Goal: Task Accomplishment & Management: Complete application form

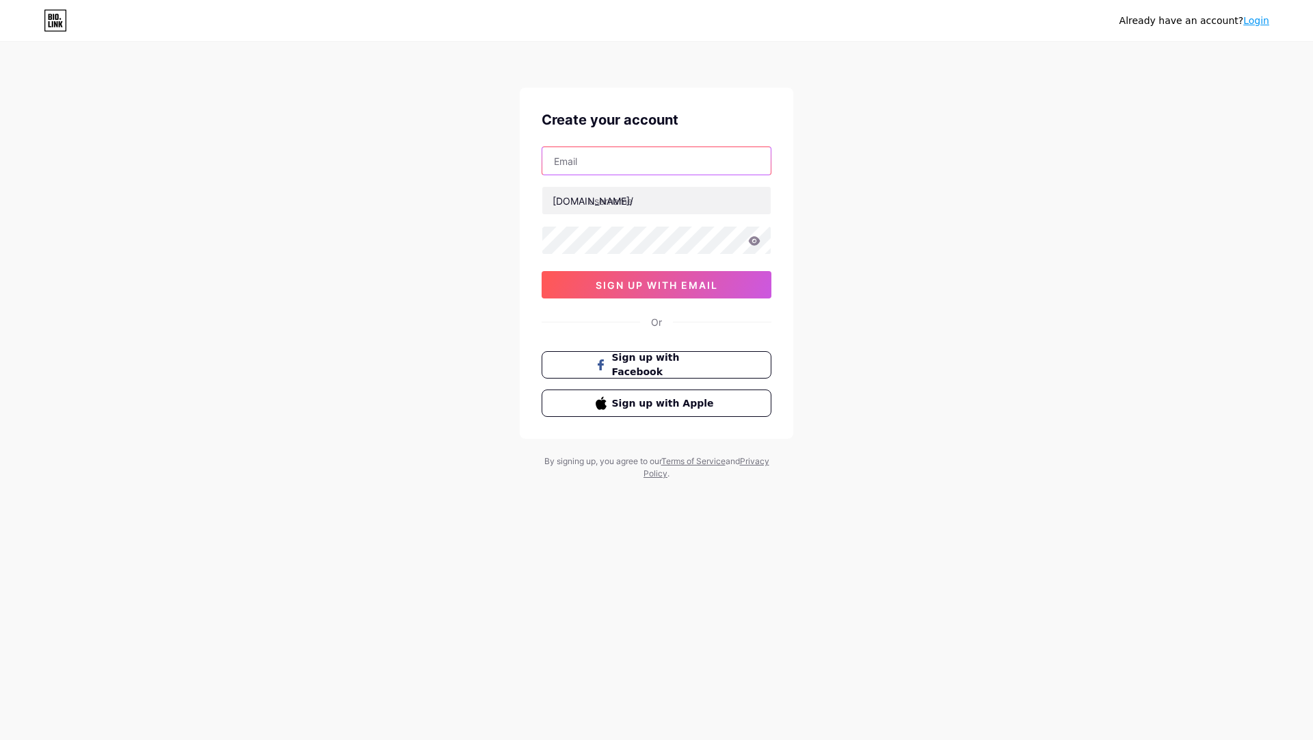
click at [676, 167] on input "text" at bounding box center [657, 160] width 228 height 27
click at [625, 159] on input "[EMAIL_ADDRESS][DOMAIN_NAME]" at bounding box center [657, 160] width 228 height 27
type input "[EMAIL_ADDRESS][DOMAIN_NAME]"
click at [659, 209] on input "text" at bounding box center [657, 200] width 228 height 27
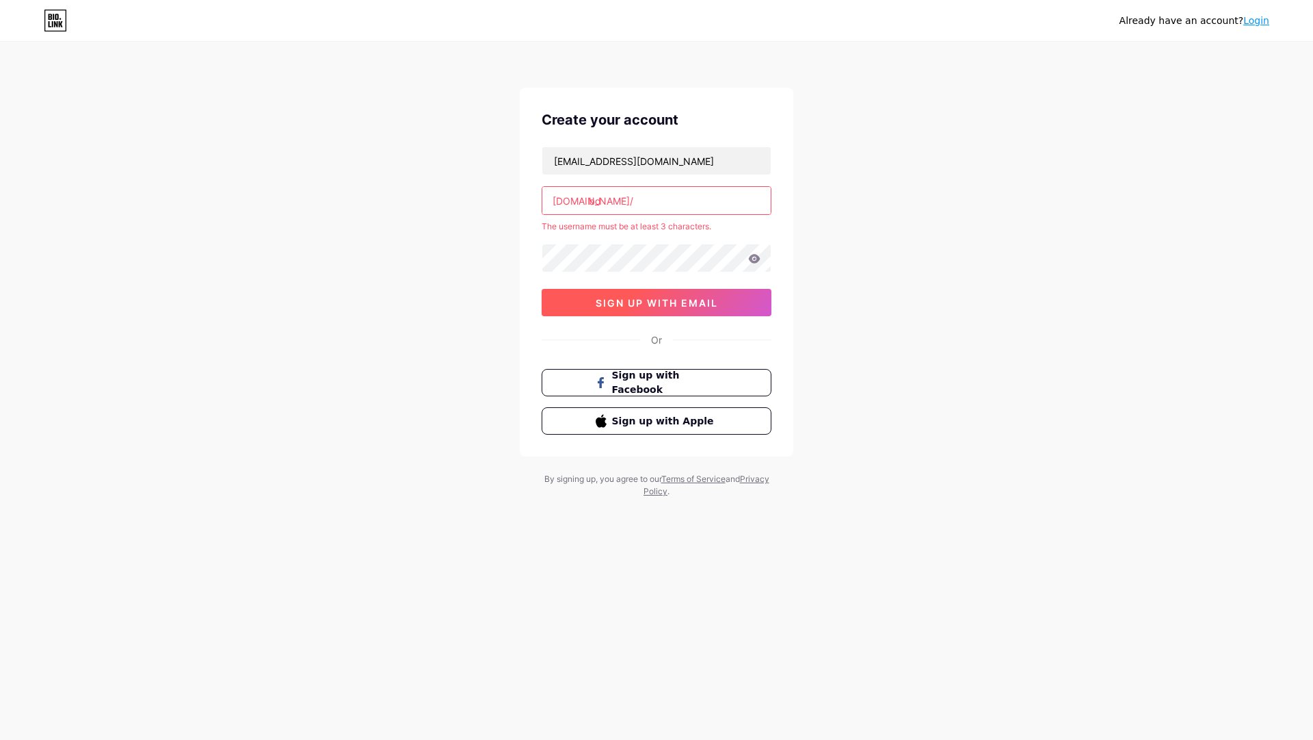
click at [705, 304] on span "sign up with email" at bounding box center [657, 303] width 122 height 12
click at [644, 206] on input "bd" at bounding box center [657, 200] width 228 height 27
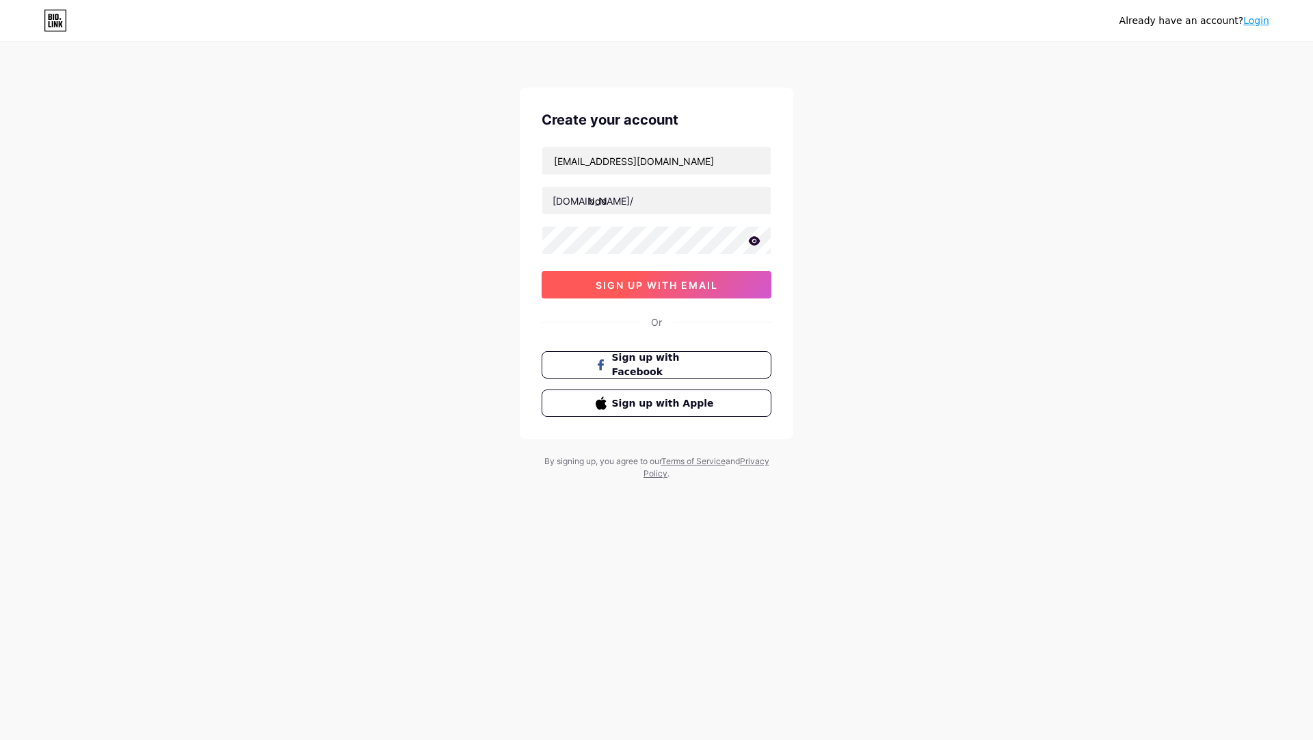
click at [631, 282] on span "sign up with email" at bounding box center [657, 285] width 122 height 12
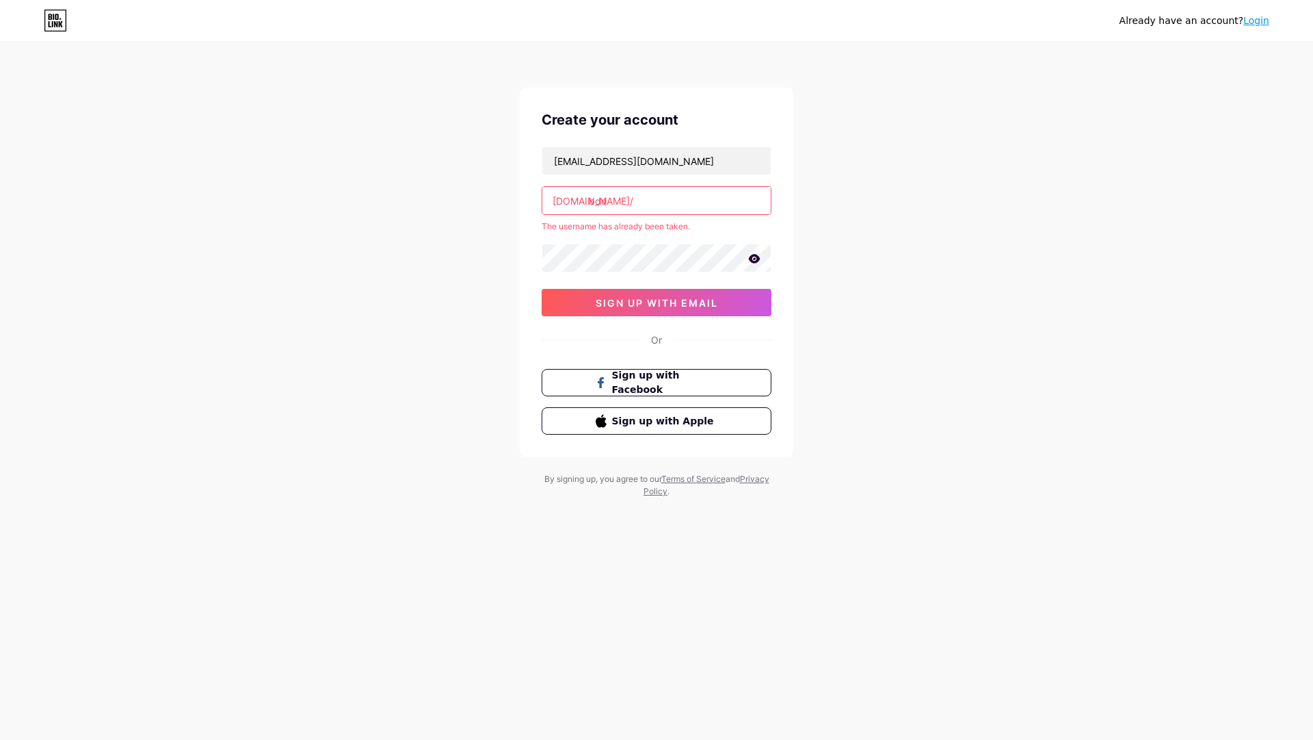
click at [704, 194] on input "bdd" at bounding box center [657, 200] width 228 height 27
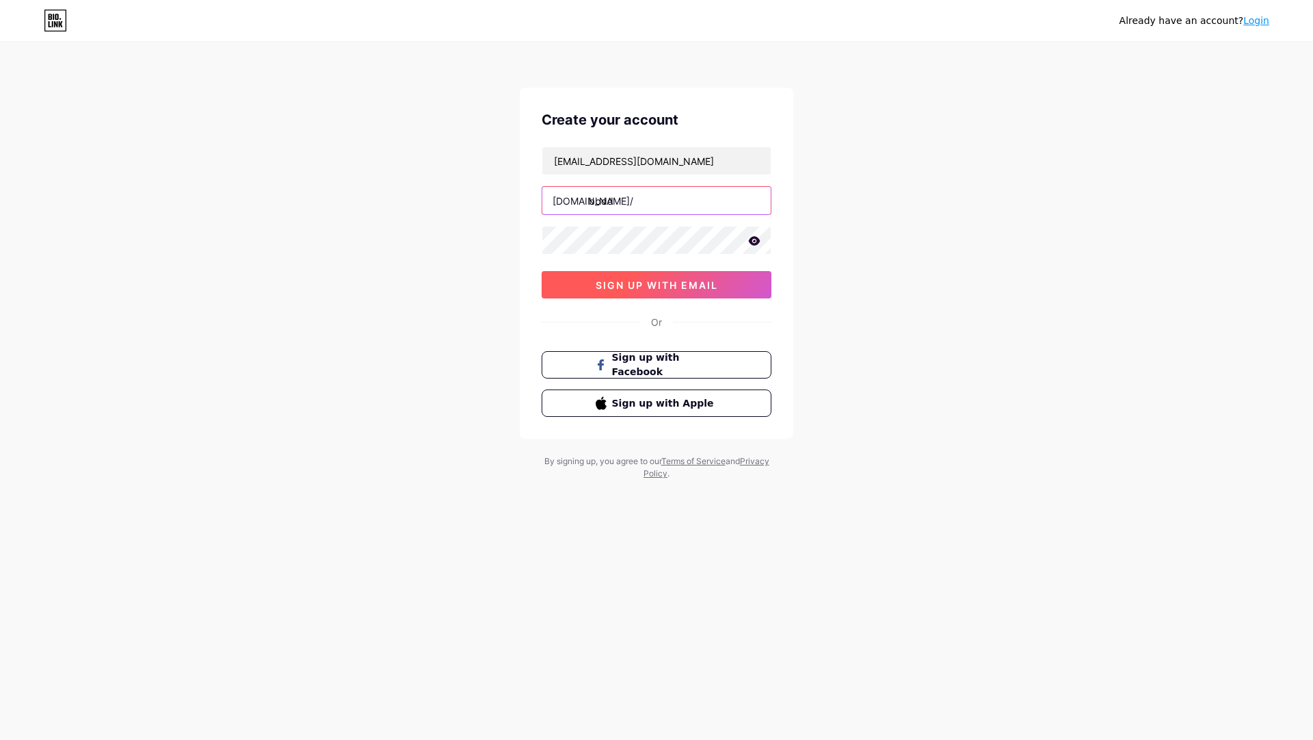
type input "bbdd"
click at [640, 288] on span "sign up with email" at bounding box center [657, 285] width 122 height 12
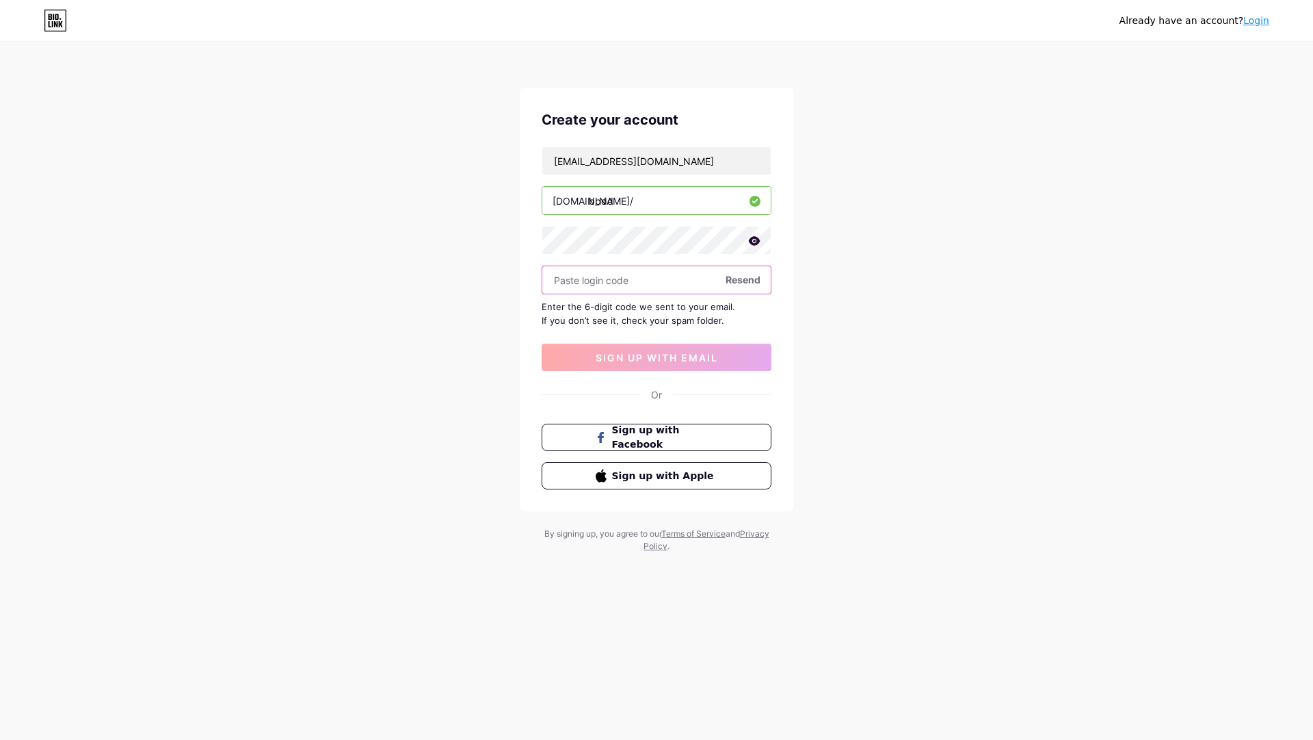
paste input "676557"
type input "676557"
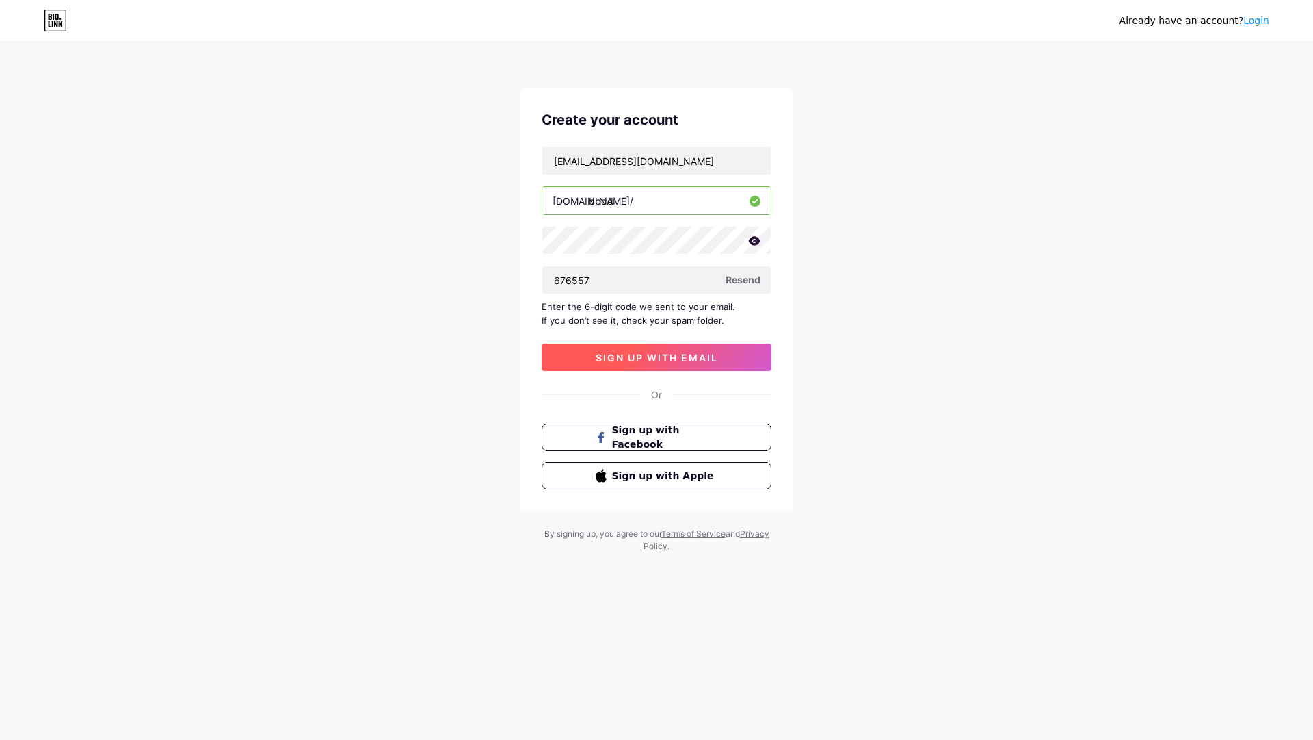
click at [630, 353] on span "sign up with email" at bounding box center [657, 358] width 122 height 12
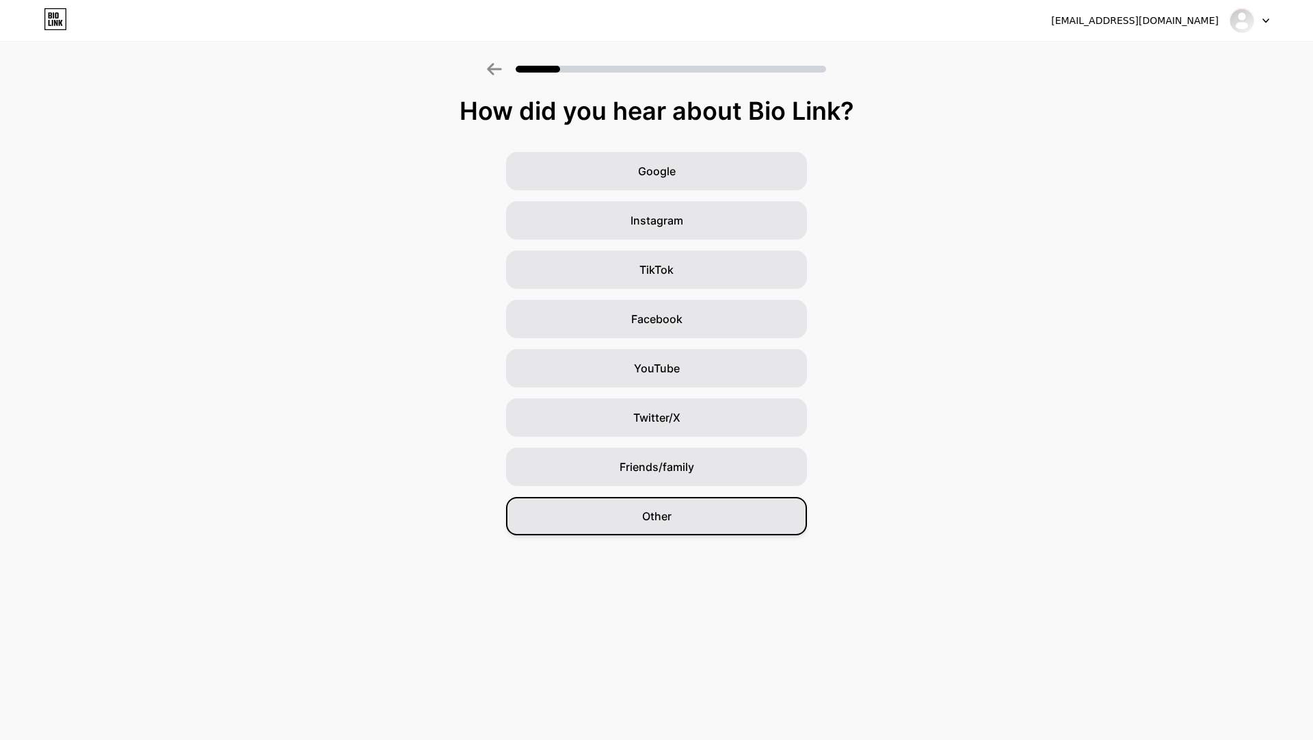
click at [644, 513] on span "Other" at bounding box center [656, 516] width 29 height 16
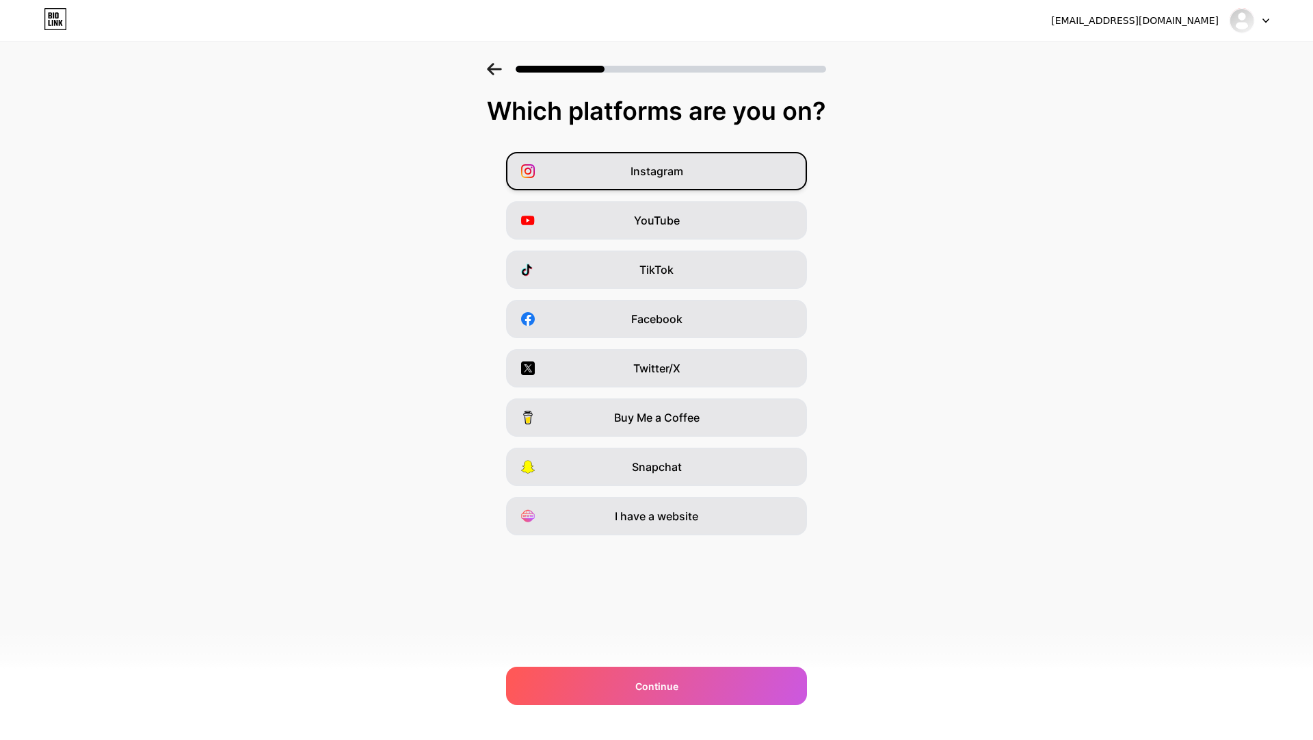
click at [641, 174] on span "Instagram" at bounding box center [657, 171] width 53 height 16
click at [655, 217] on span "YouTube" at bounding box center [657, 220] width 46 height 16
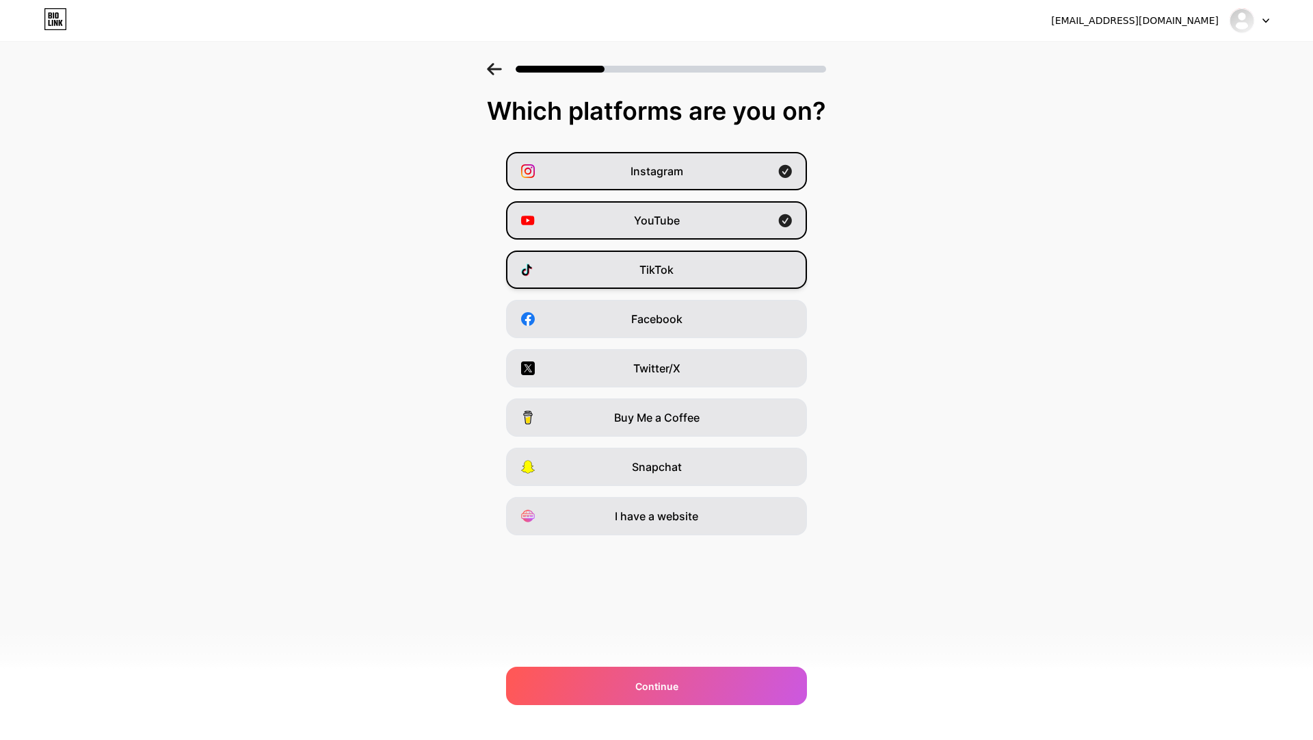
click at [649, 253] on div "TikTok" at bounding box center [656, 269] width 301 height 38
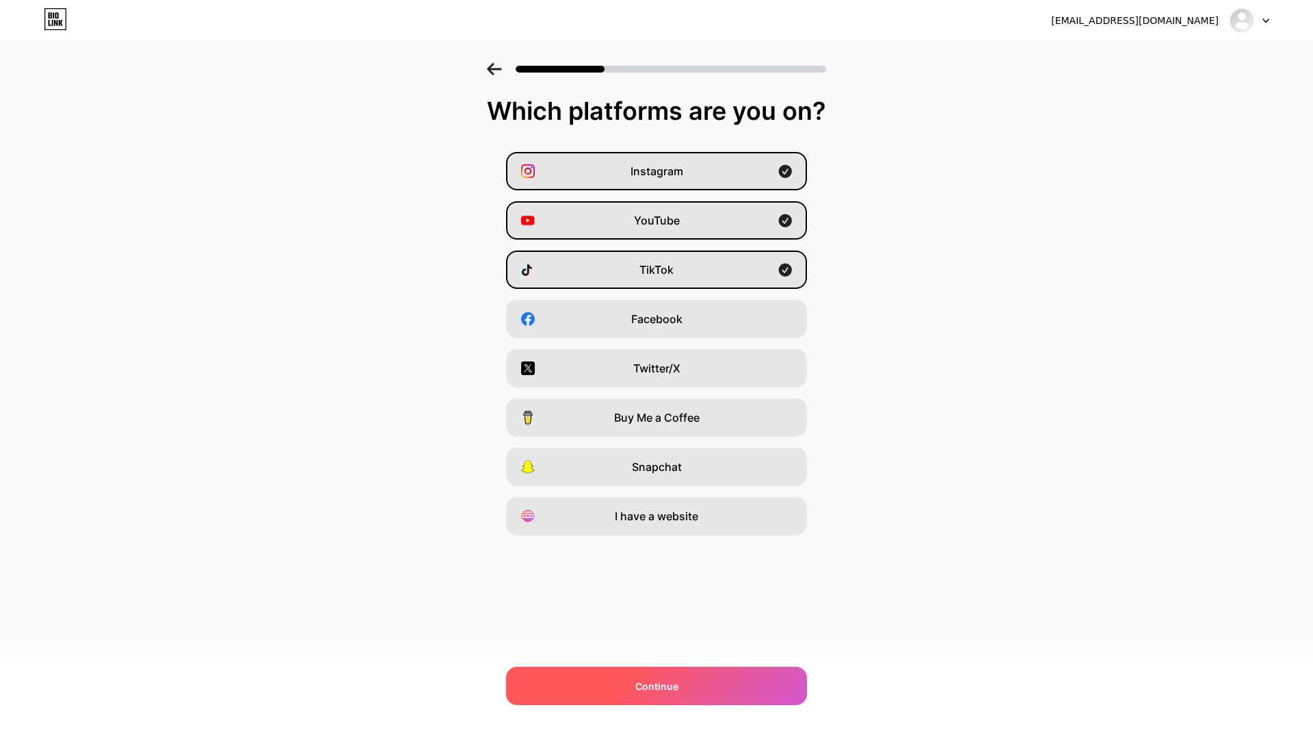
click at [659, 670] on div "Continue" at bounding box center [656, 685] width 301 height 38
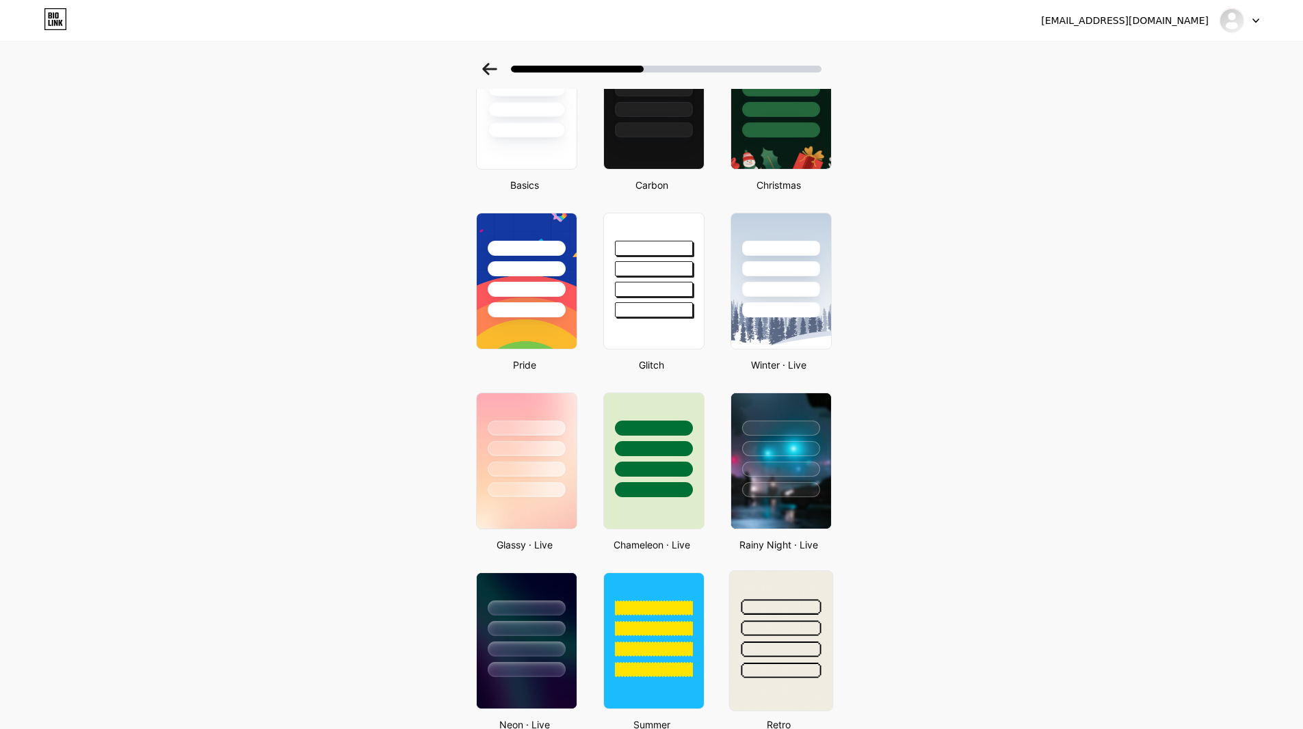
scroll to position [493, 0]
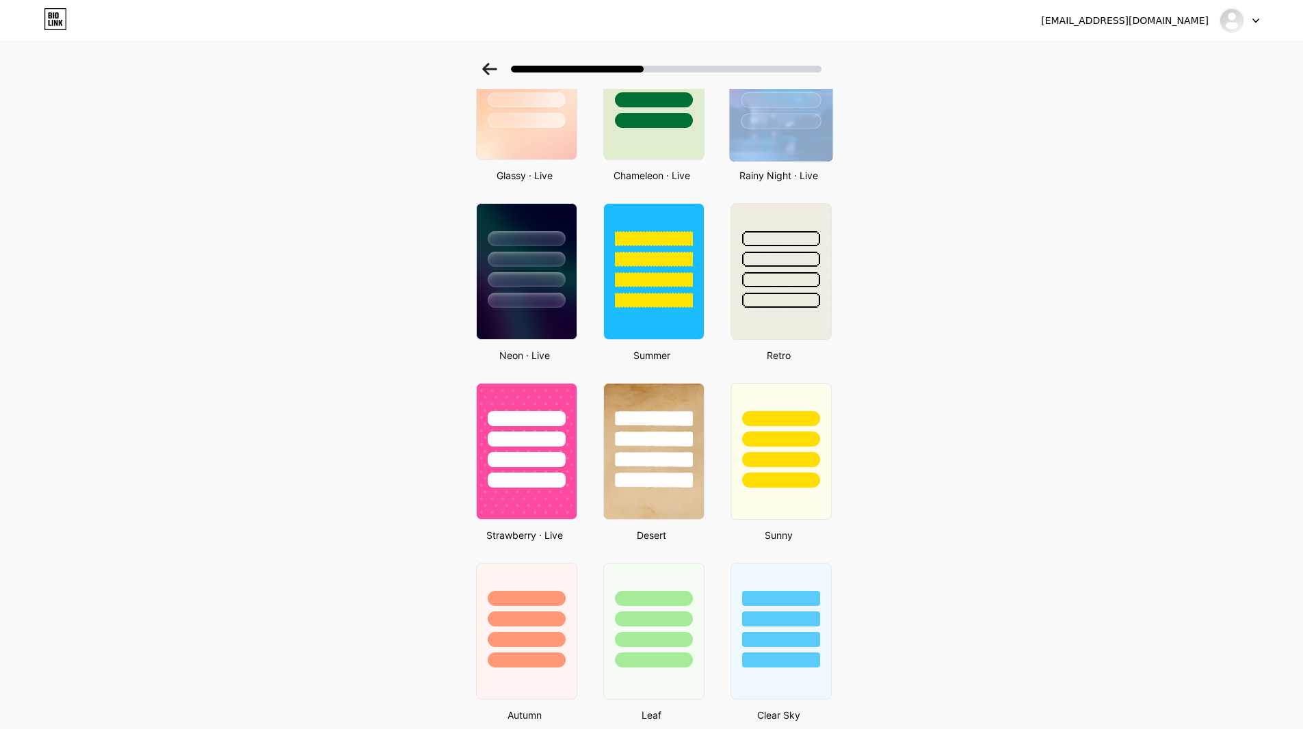
click at [779, 159] on div at bounding box center [780, 91] width 113 height 149
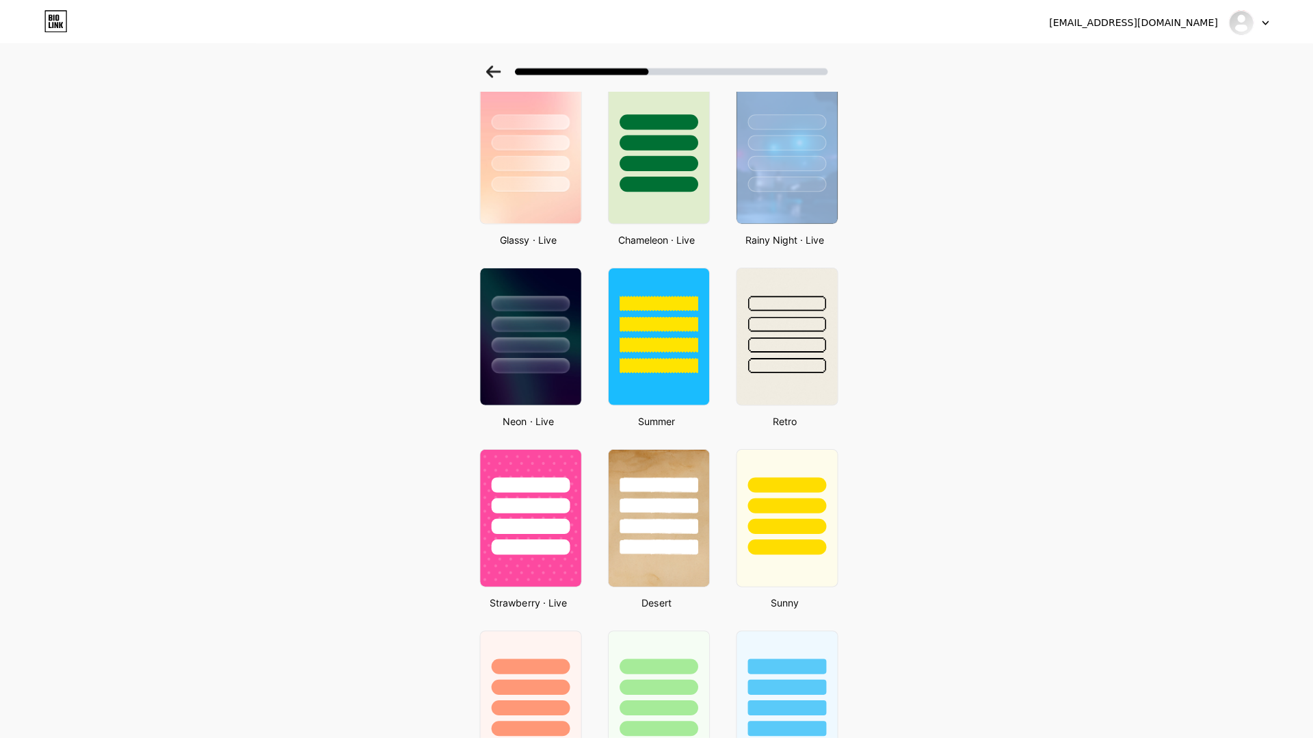
scroll to position [0, 0]
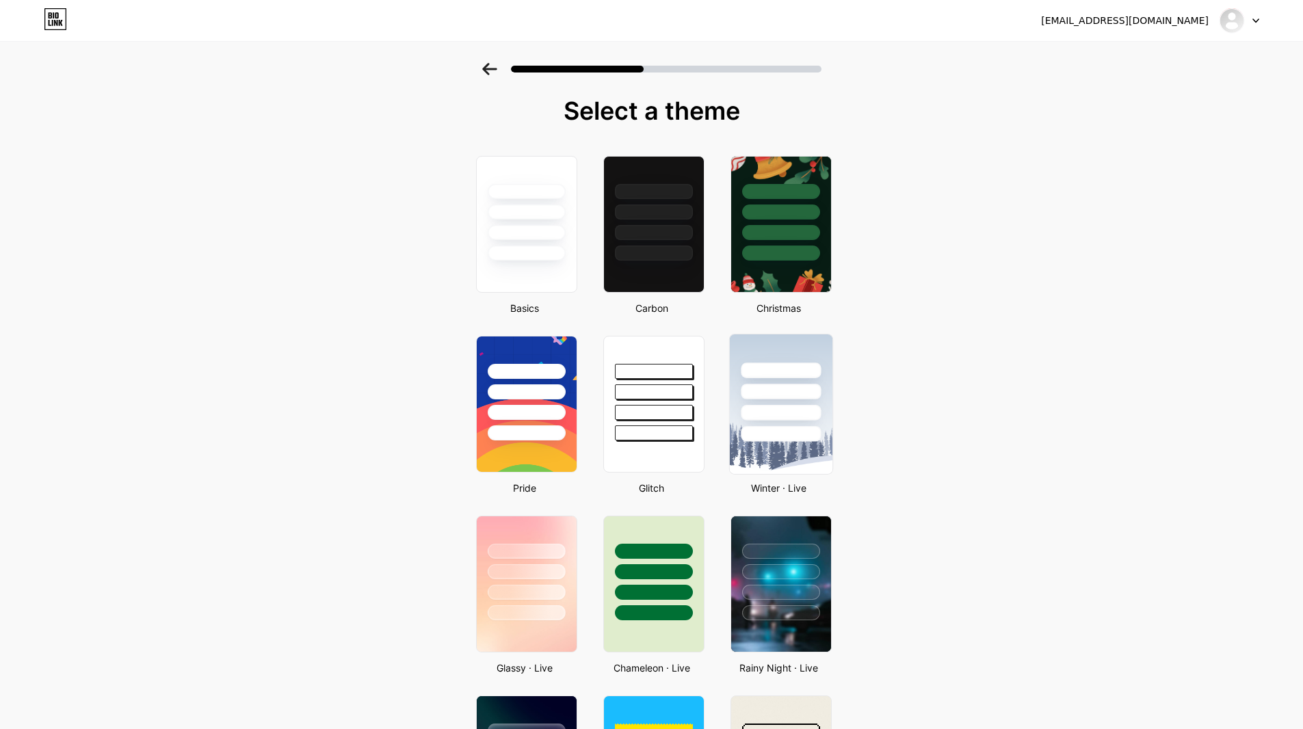
click at [786, 414] on div at bounding box center [781, 413] width 80 height 16
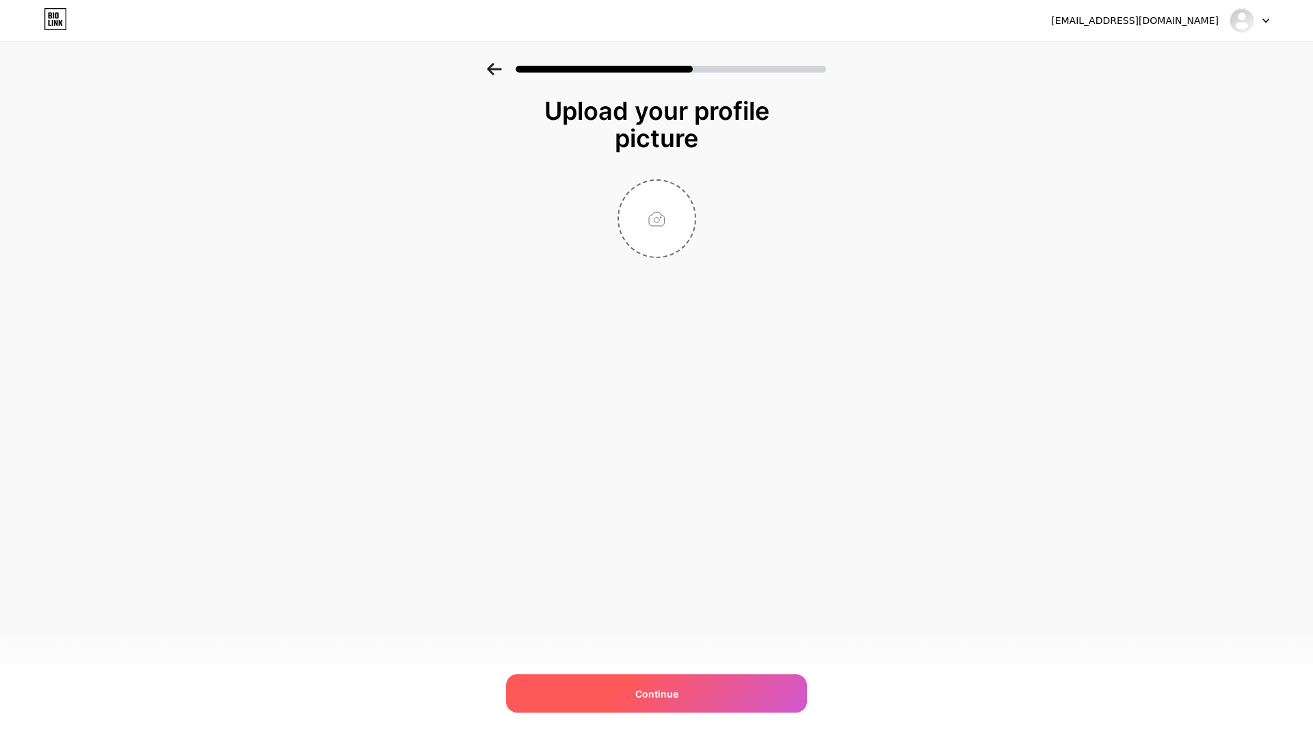
click at [631, 679] on div "Continue" at bounding box center [656, 693] width 301 height 38
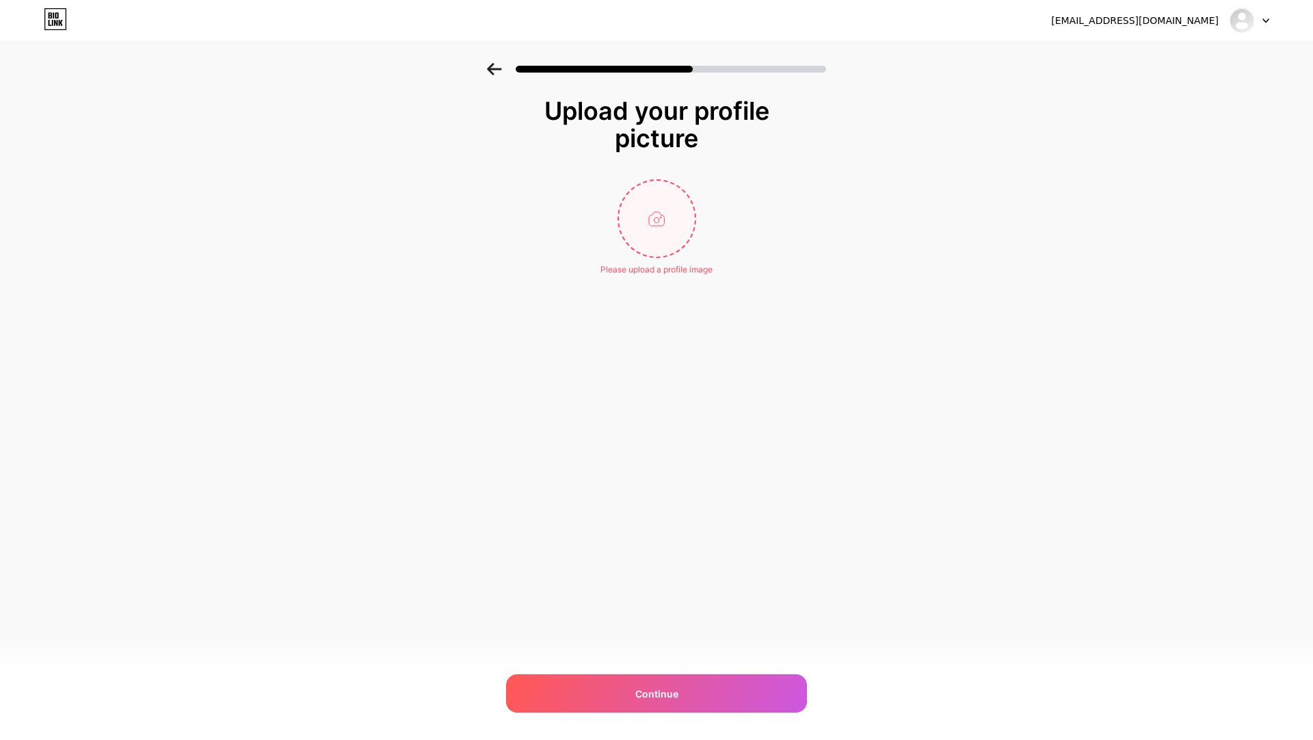
click at [662, 222] on input "file" at bounding box center [657, 219] width 76 height 76
type input "C:\fakepath\deito.jpg"
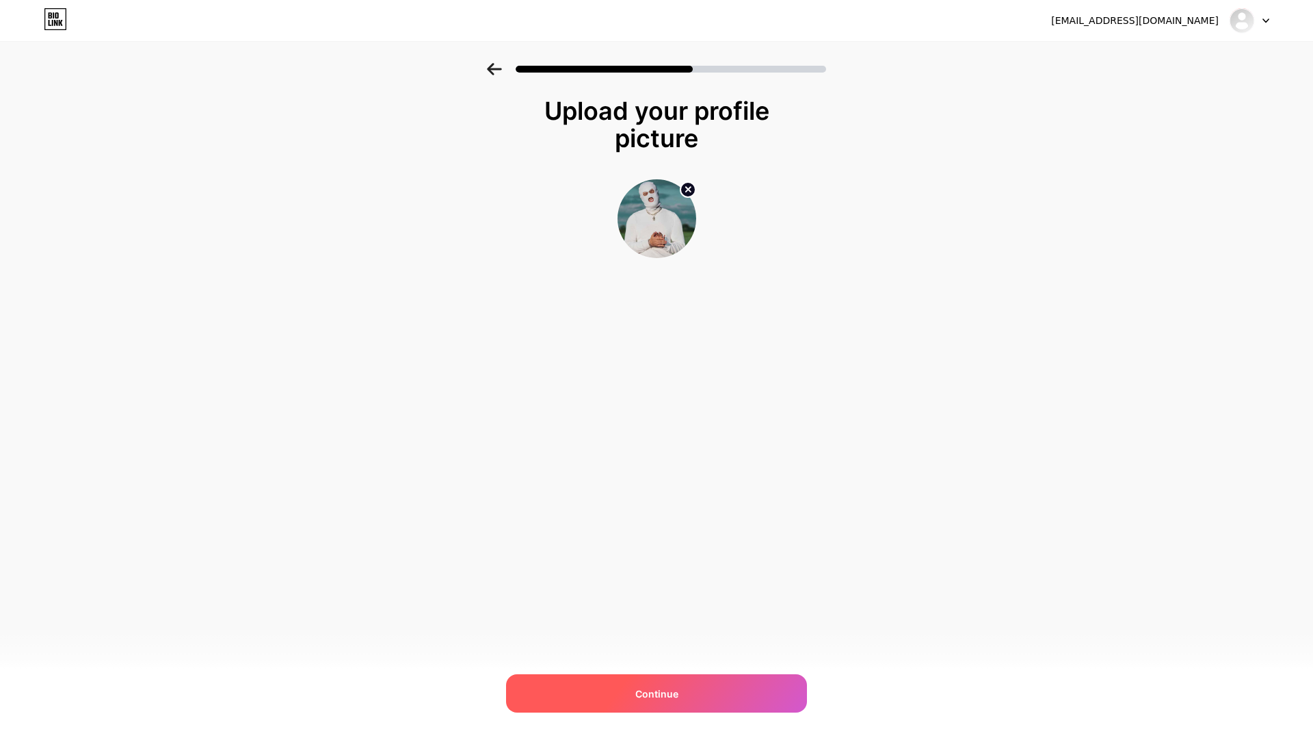
click at [655, 689] on span "Continue" at bounding box center [657, 693] width 43 height 14
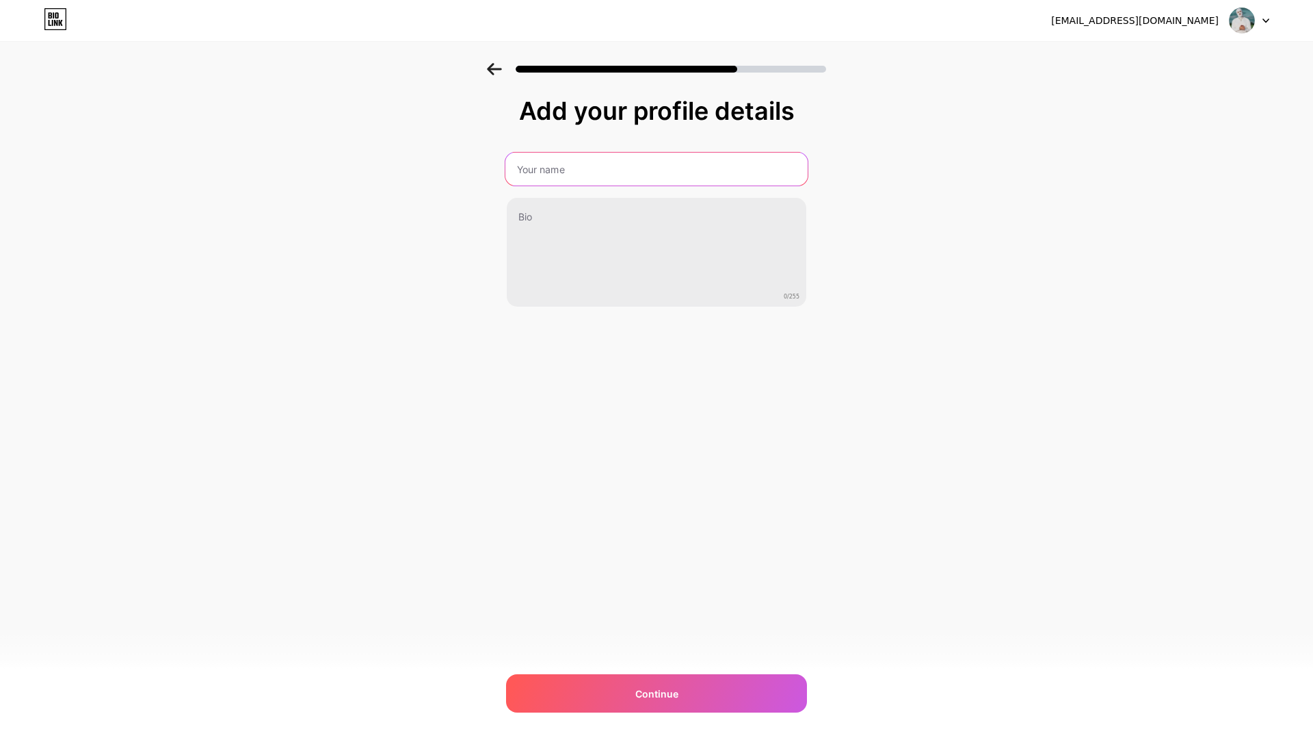
click at [597, 177] on input "text" at bounding box center [657, 169] width 302 height 33
type input "[PERSON_NAME]"
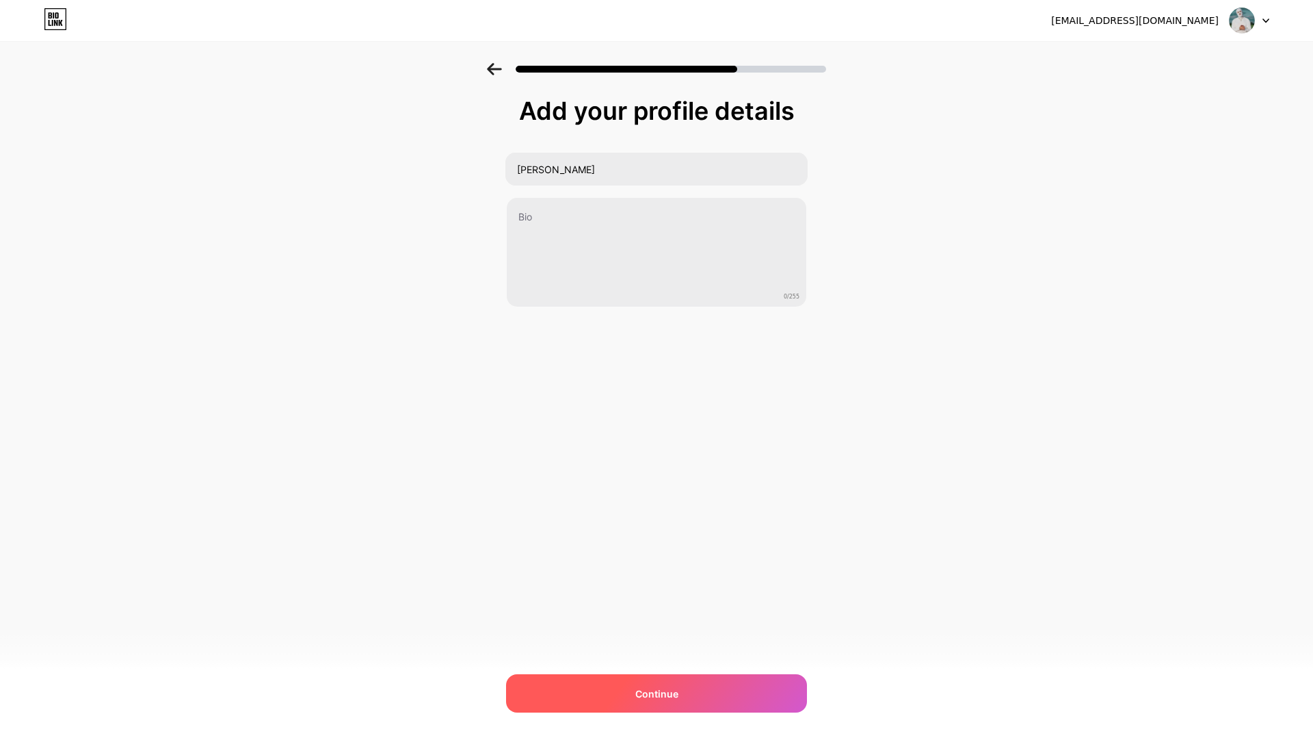
drag, startPoint x: 611, startPoint y: 668, endPoint x: 612, endPoint y: 677, distance: 8.2
click at [611, 675] on div "[EMAIL_ADDRESS][DOMAIN_NAME] Logout Link Copied Add your profile details [PERSO…" at bounding box center [656, 370] width 1313 height 740
click at [639, 701] on div "Continue" at bounding box center [656, 693] width 301 height 38
click at [642, 465] on div "[EMAIL_ADDRESS][DOMAIN_NAME] Logout Link Copied Add your profile details [PERSO…" at bounding box center [656, 370] width 1313 height 740
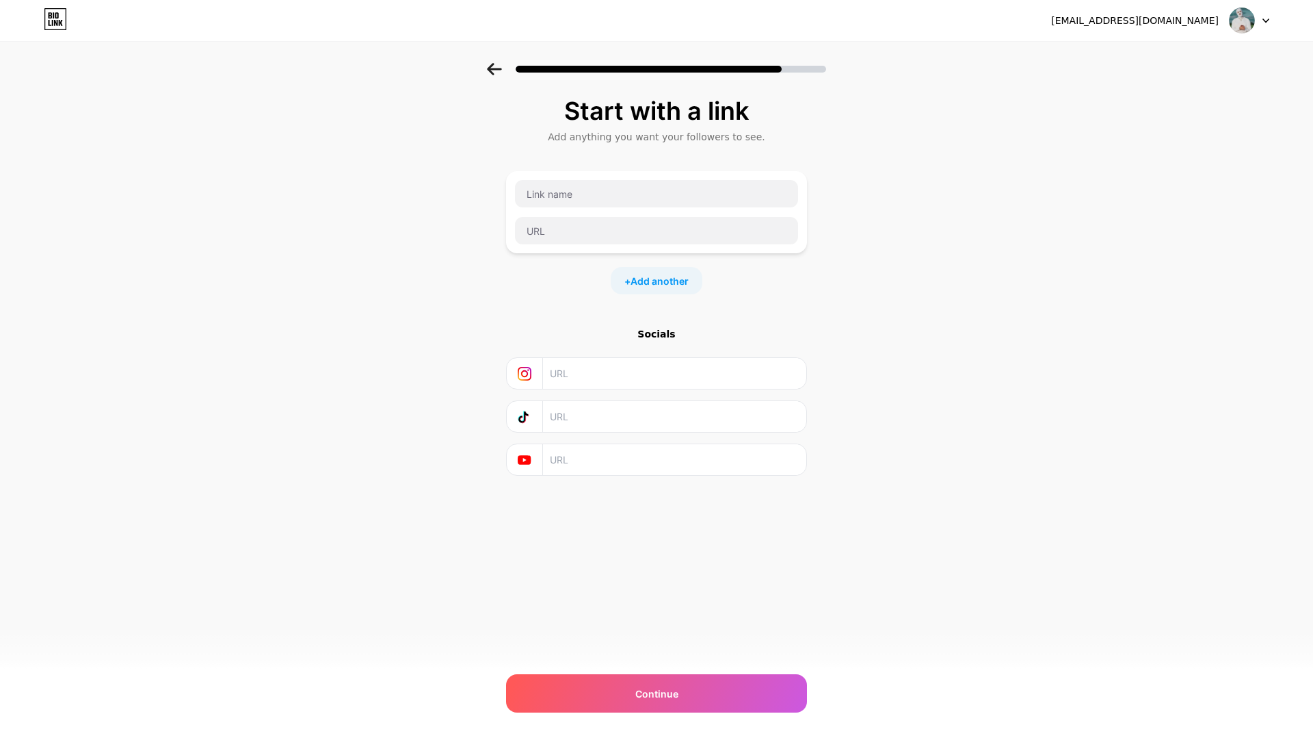
click at [625, 261] on div "+ Add another" at bounding box center [656, 232] width 301 height 123
click at [596, 173] on div at bounding box center [656, 212] width 301 height 82
click at [601, 186] on input "text" at bounding box center [656, 193] width 283 height 27
click at [621, 395] on div "Socials" at bounding box center [656, 401] width 301 height 148
click at [605, 380] on input "text" at bounding box center [674, 373] width 248 height 31
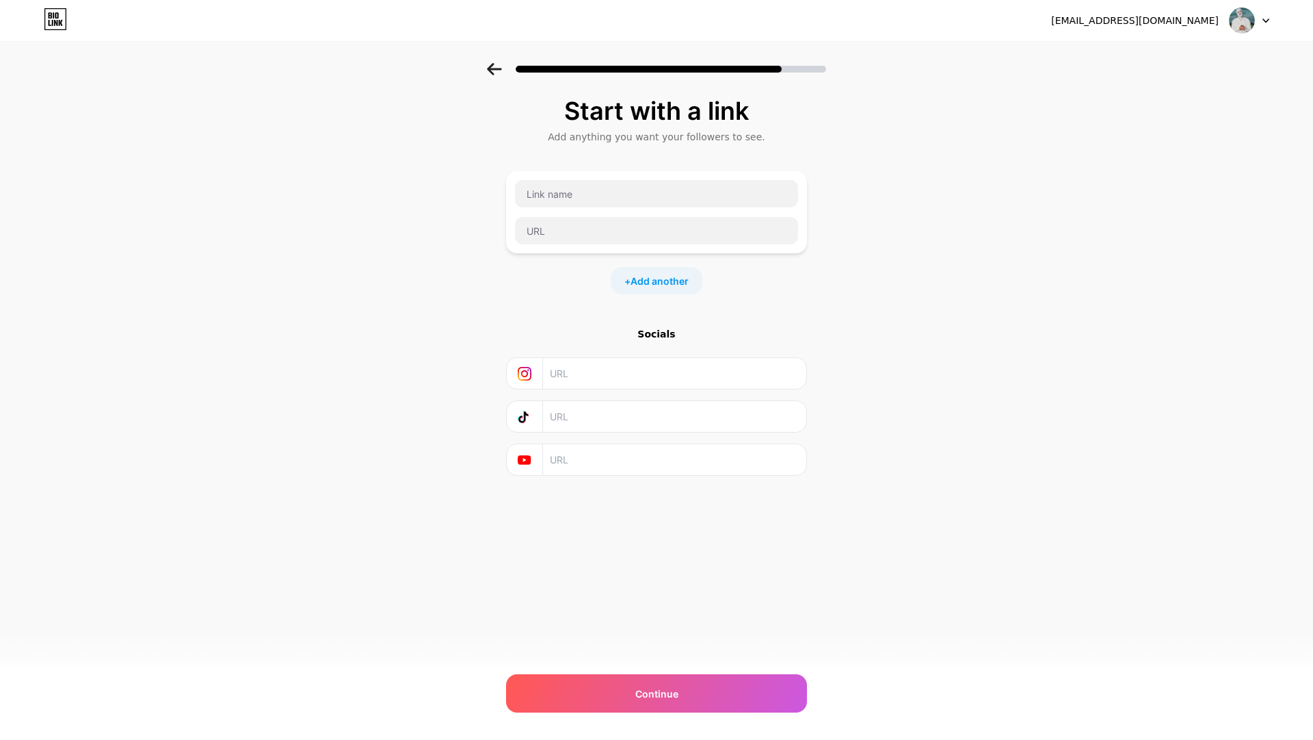
click at [579, 414] on input "text" at bounding box center [674, 416] width 248 height 31
click at [580, 460] on input "text" at bounding box center [674, 459] width 248 height 31
click at [527, 428] on div at bounding box center [525, 416] width 36 height 31
click at [523, 413] on icon at bounding box center [525, 417] width 14 height 14
click at [586, 432] on div "Socials" at bounding box center [656, 401] width 301 height 148
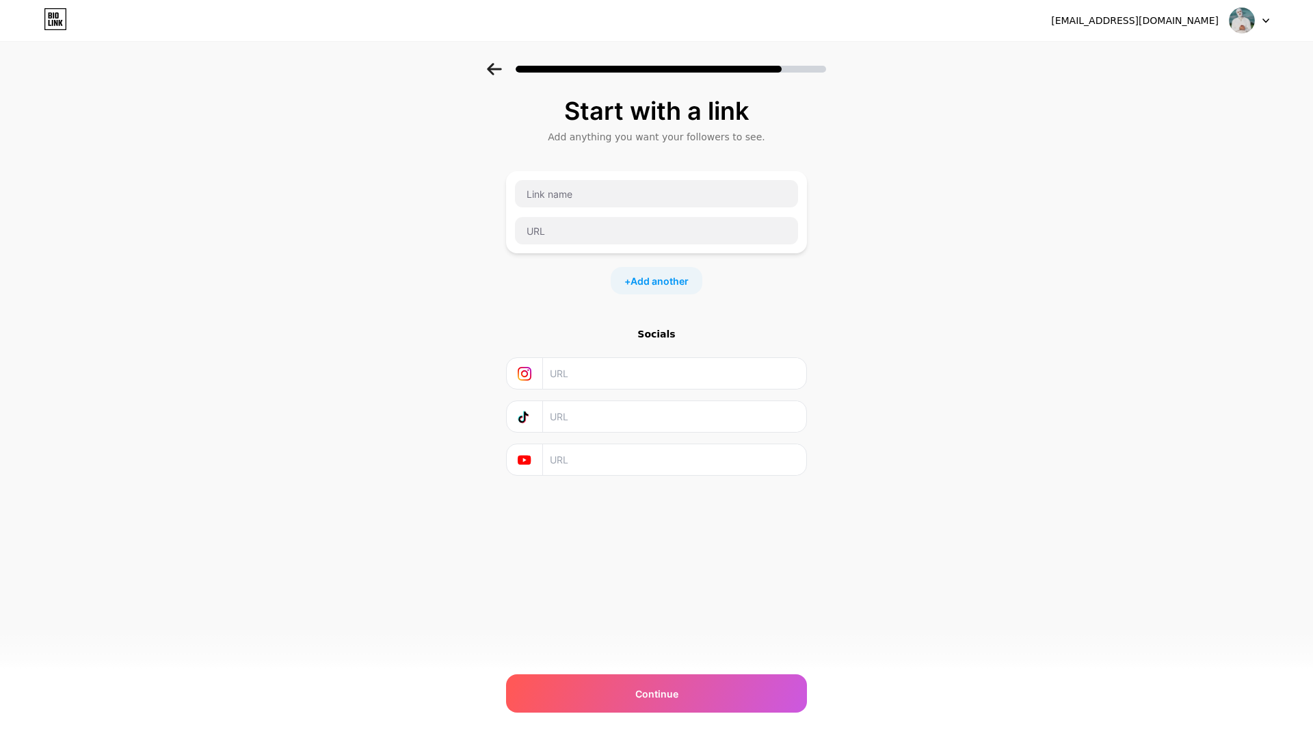
click at [584, 422] on input "text" at bounding box center [674, 416] width 248 height 31
click at [614, 365] on input "text" at bounding box center [674, 373] width 248 height 31
paste input "[URL][DOMAIN_NAME]"
type input "[URL][DOMAIN_NAME]"
click at [616, 409] on input "text" at bounding box center [674, 416] width 248 height 31
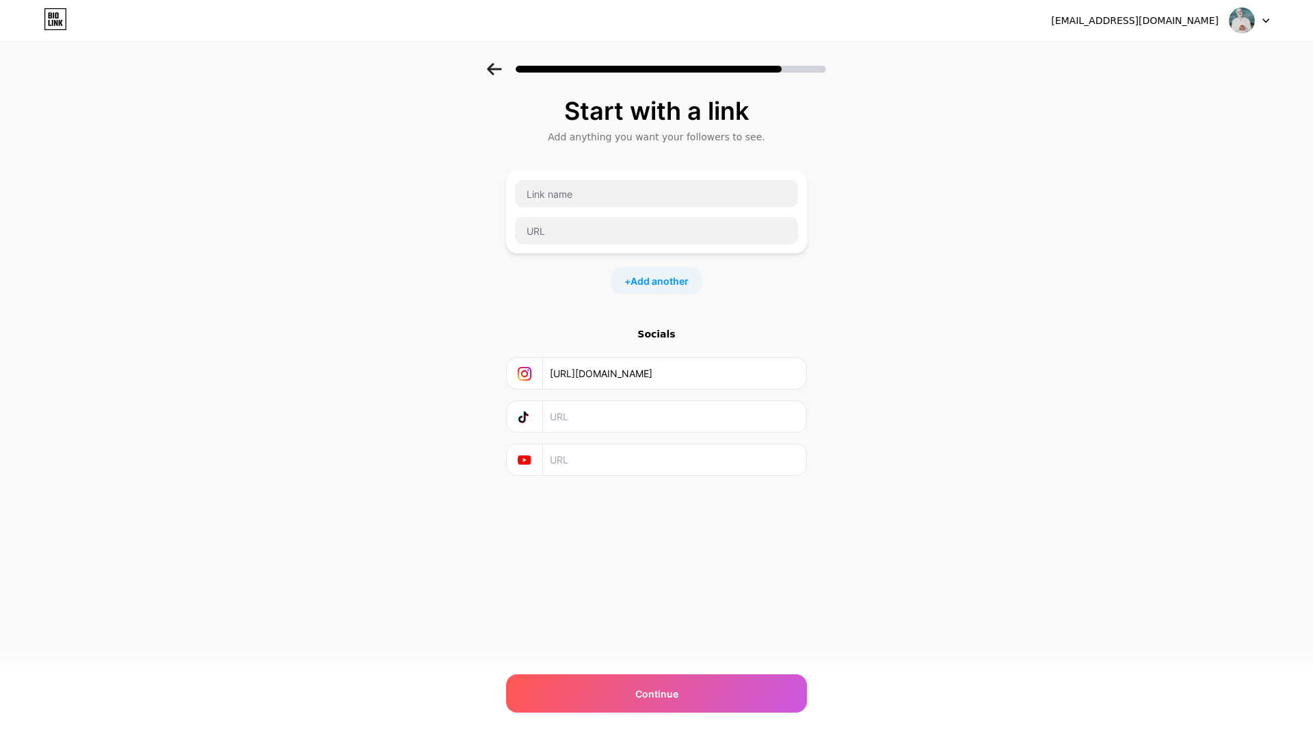
paste input "[URL][DOMAIN_NAME]"
type input "[URL][DOMAIN_NAME]"
click at [611, 463] on input "text" at bounding box center [674, 459] width 248 height 31
paste input "[URL][DOMAIN_NAME]"
type input "[URL][DOMAIN_NAME]"
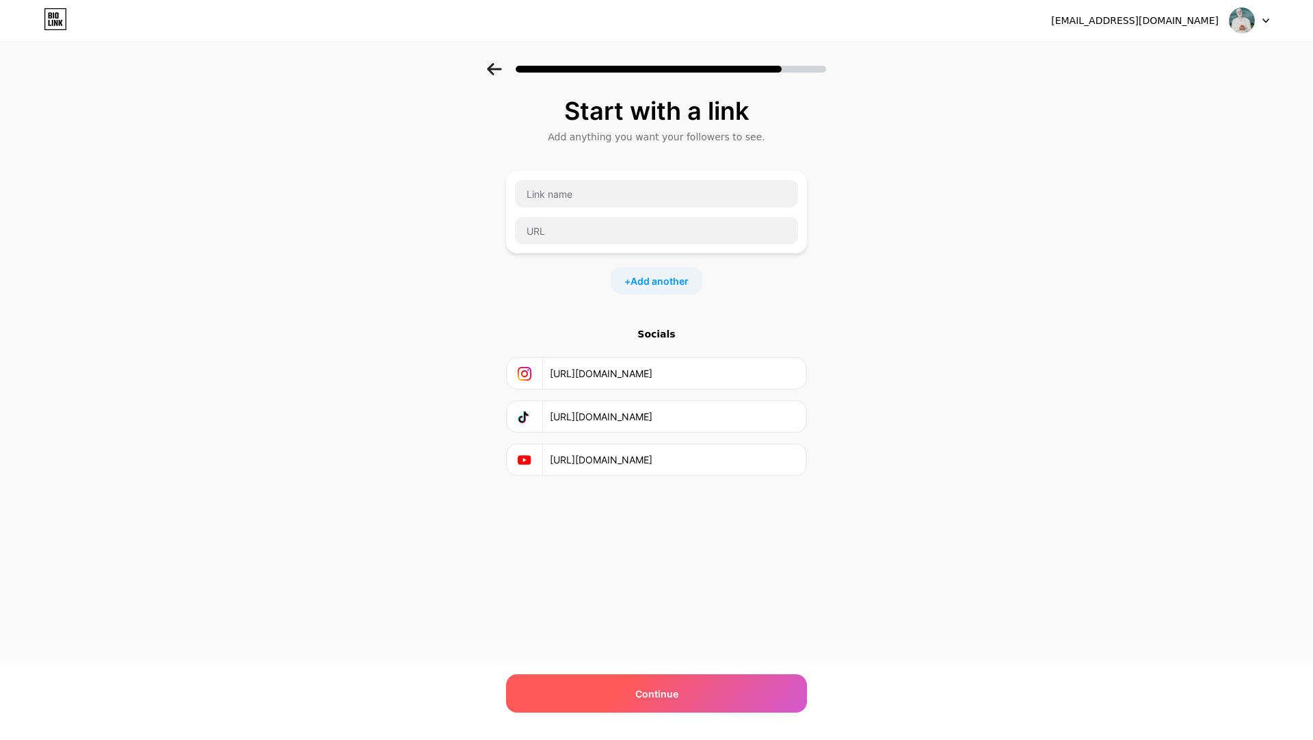
click at [648, 691] on span "Continue" at bounding box center [657, 693] width 43 height 14
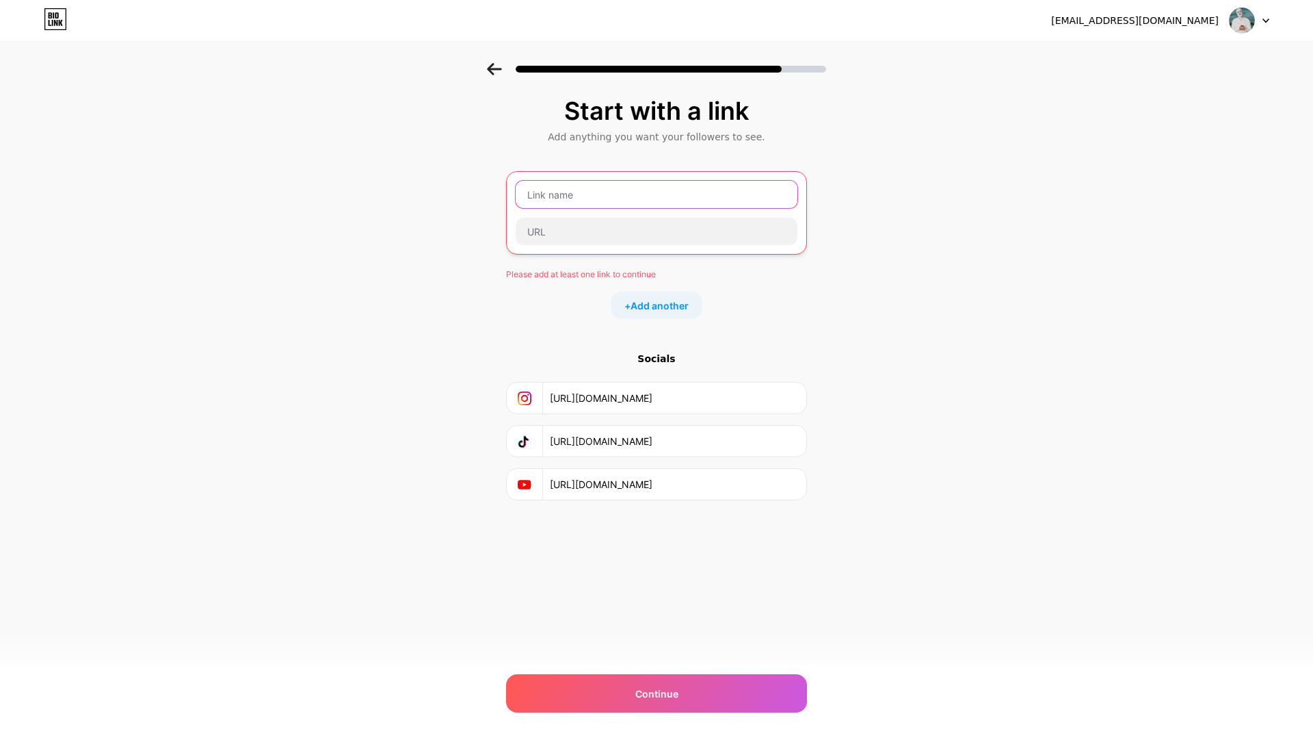
click at [592, 191] on input "text" at bounding box center [657, 194] width 282 height 27
click at [581, 198] on input "text" at bounding box center [657, 194] width 282 height 27
click at [558, 240] on input "text" at bounding box center [657, 231] width 282 height 27
paste input "[URL][DOMAIN_NAME]"
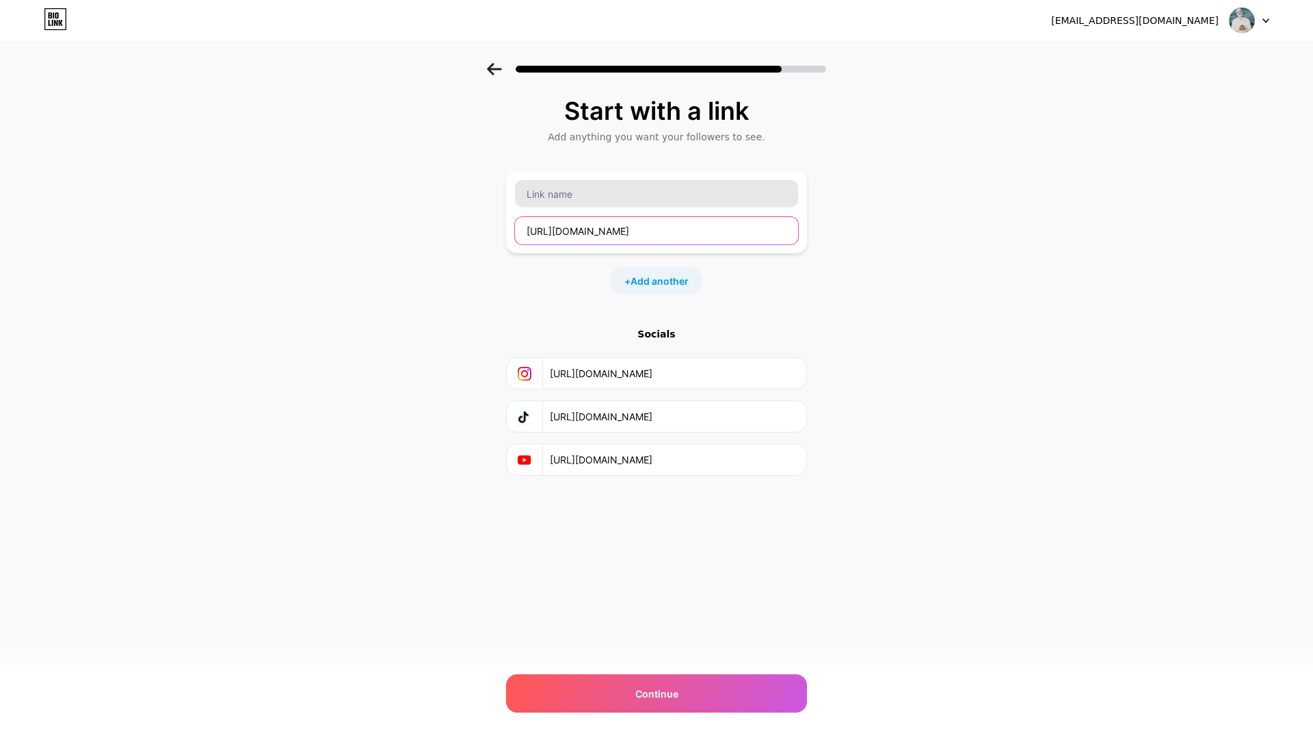
type input "[URL][DOMAIN_NAME]"
click at [611, 202] on input "text" at bounding box center [656, 193] width 283 height 27
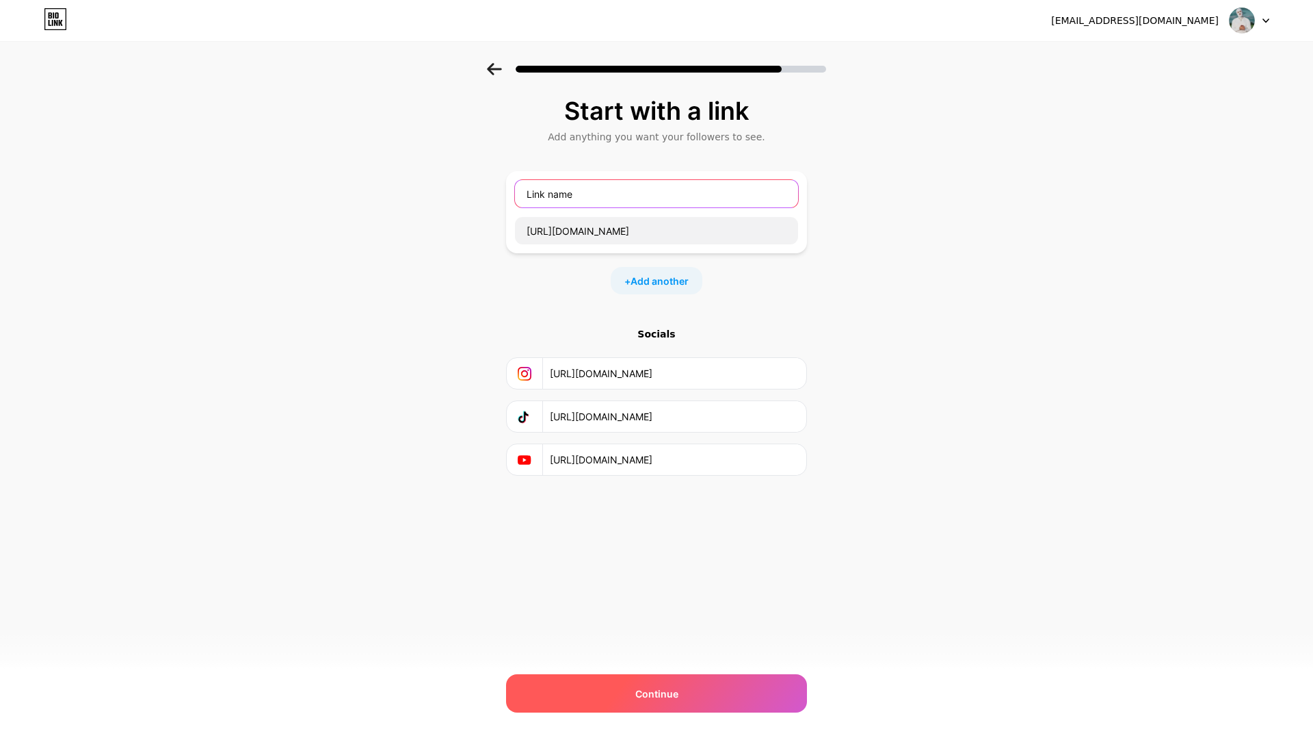
type input "Link name"
click at [652, 692] on span "Continue" at bounding box center [657, 693] width 43 height 14
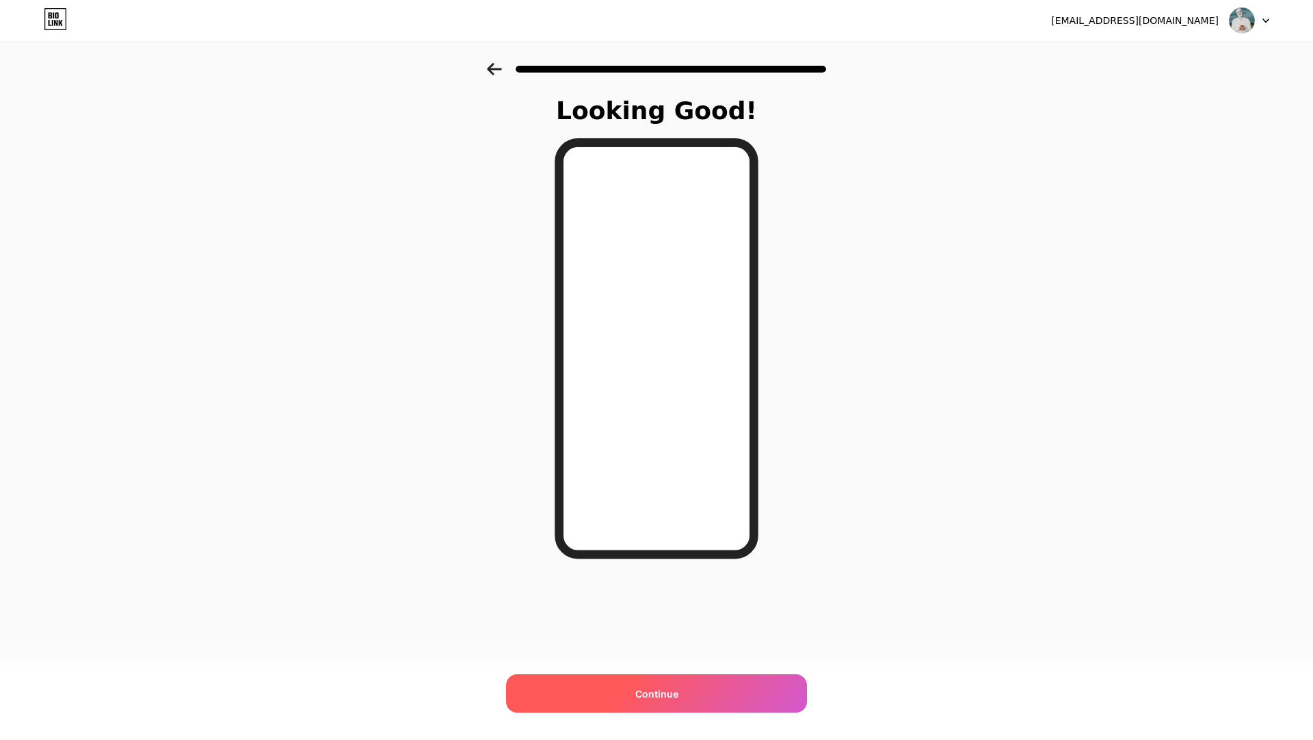
click at [651, 696] on span "Continue" at bounding box center [657, 693] width 43 height 14
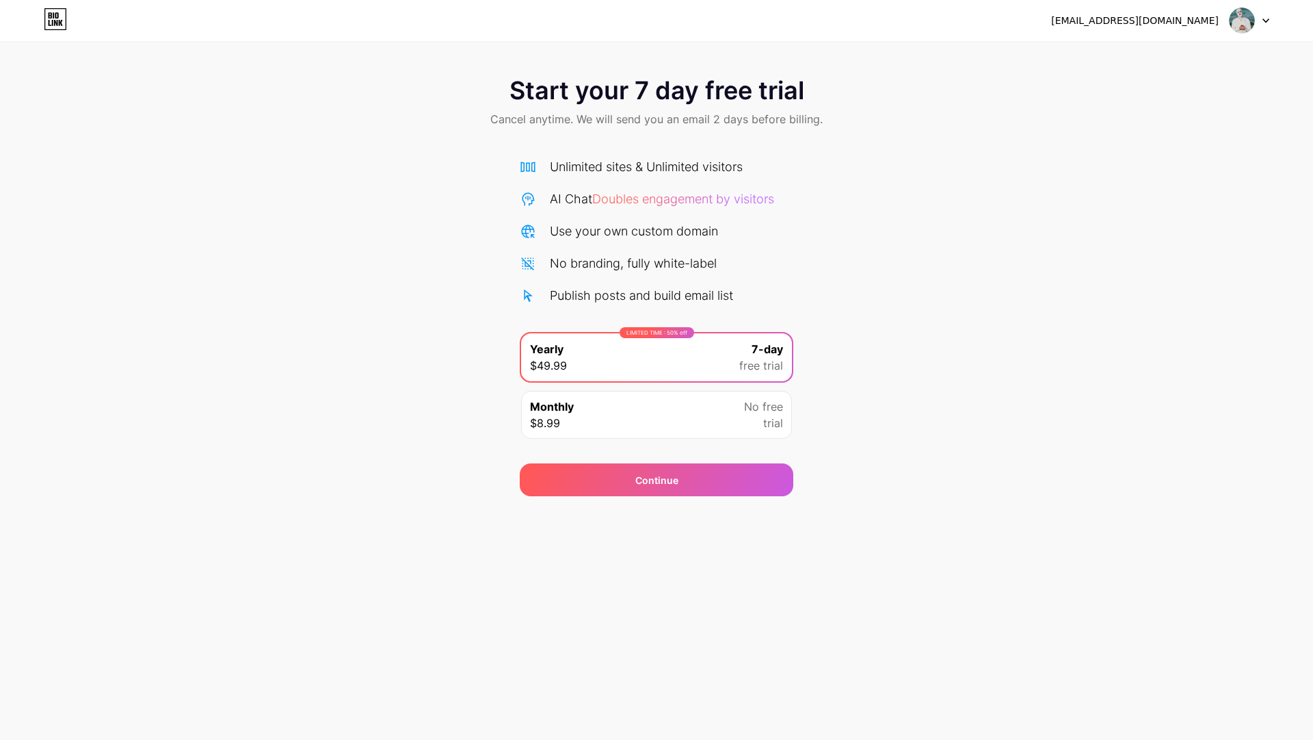
click at [56, 23] on icon at bounding box center [55, 23] width 3 height 6
click at [1267, 26] on div at bounding box center [1250, 20] width 40 height 25
click at [1158, 62] on li "Logout" at bounding box center [1184, 56] width 170 height 37
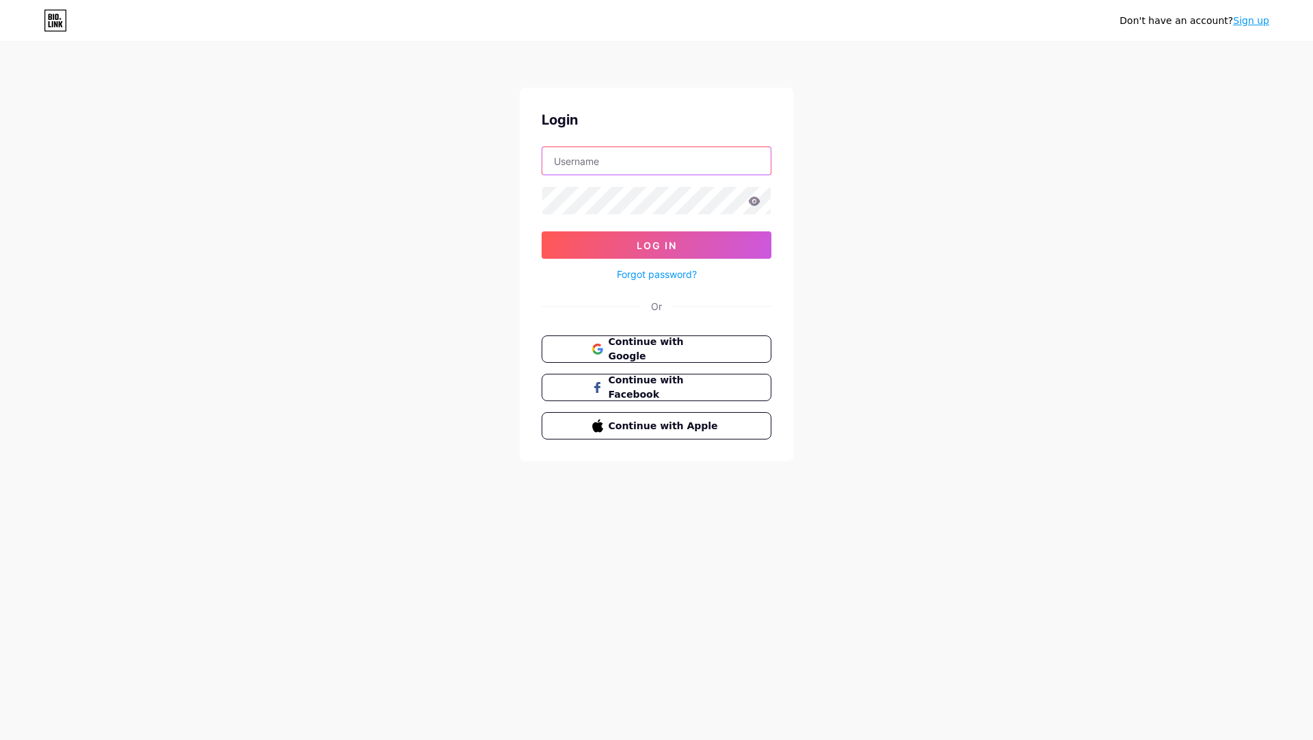
type input "[EMAIL_ADDRESS][DOMAIN_NAME]"
